Goal: Information Seeking & Learning: Learn about a topic

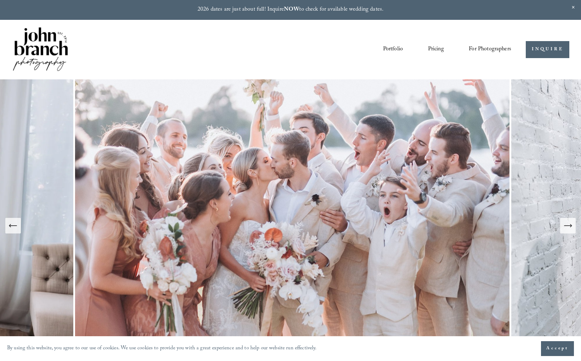
click at [440, 51] on link "Pricing" at bounding box center [436, 50] width 16 height 12
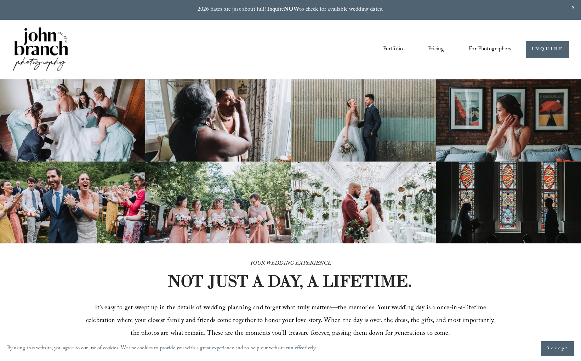
click at [389, 52] on link "Portfolio" at bounding box center [393, 50] width 20 height 12
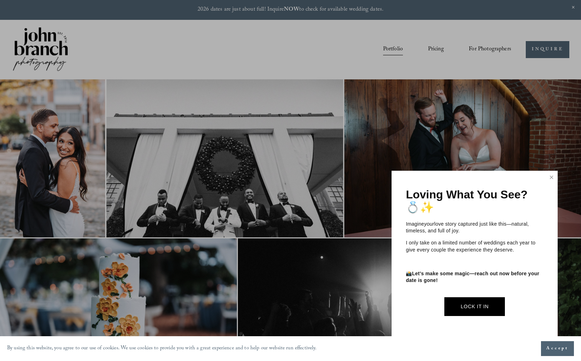
drag, startPoint x: 447, startPoint y: 47, endPoint x: 441, endPoint y: 47, distance: 6.7
click at [445, 47] on div at bounding box center [290, 180] width 581 height 361
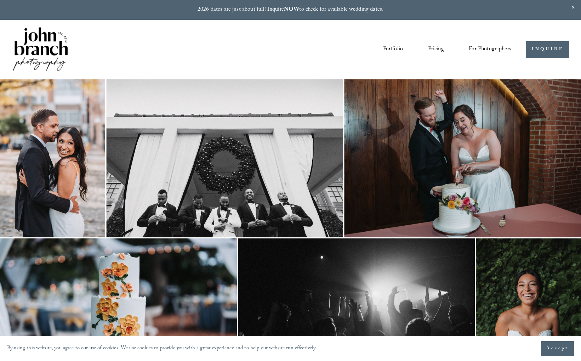
click at [439, 48] on link "Pricing" at bounding box center [436, 50] width 16 height 12
